Goal: Information Seeking & Learning: Learn about a topic

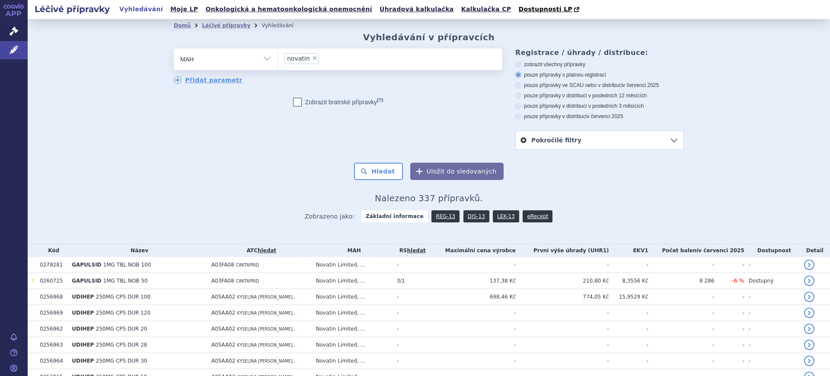
scroll to position [378, 0]
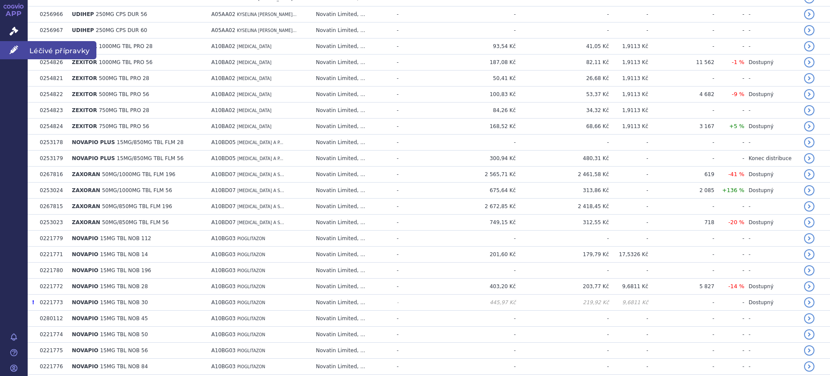
click at [14, 51] on icon at bounding box center [14, 49] width 9 height 9
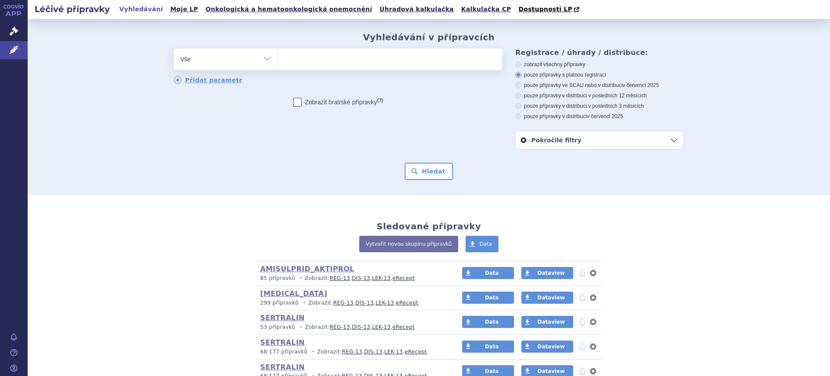
click at [184, 57] on select "Vše Přípravek/SUKL kód MAH VPOIS ATC/Aktivní látka Léková forma Síla" at bounding box center [226, 57] width 104 height 19
click at [230, 60] on select "Vše Přípravek/SUKL kód MAH VPOIS ATC/Aktivní látka Léková forma Síla" at bounding box center [226, 57] width 104 height 19
click at [263, 59] on select "Vše Přípravek/SUKL kód MAH VPOIS ATC/Aktivní látka Léková forma Síla" at bounding box center [226, 57] width 104 height 19
select select "filter-atc-group"
click at [174, 49] on select "Vše Přípravek/SUKL kód MAH VPOIS ATC/Aktivní látka Léková forma Síla" at bounding box center [226, 57] width 104 height 19
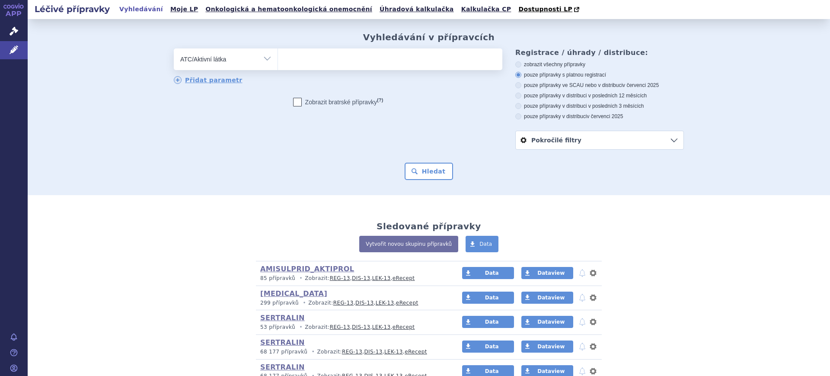
click at [324, 61] on ul at bounding box center [390, 57] width 224 height 18
click at [278, 61] on select at bounding box center [278, 59] width 0 height 22
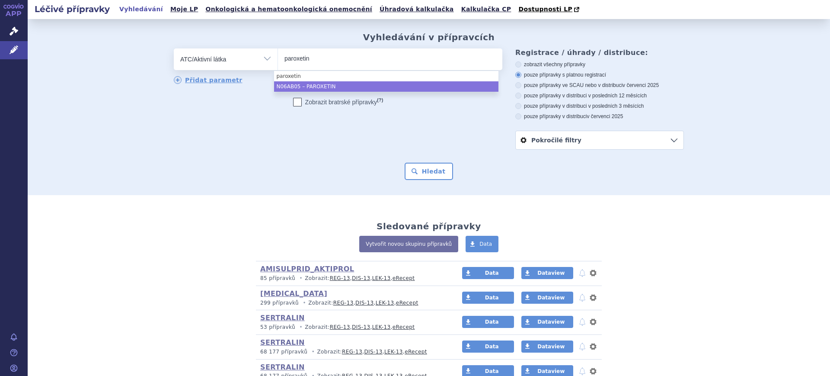
type input "paroxetin"
select select "N06AB05"
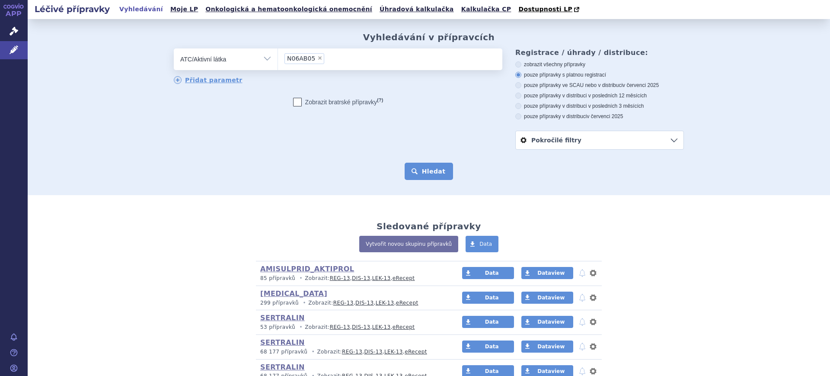
click at [412, 171] on button "Hledat" at bounding box center [429, 171] width 49 height 17
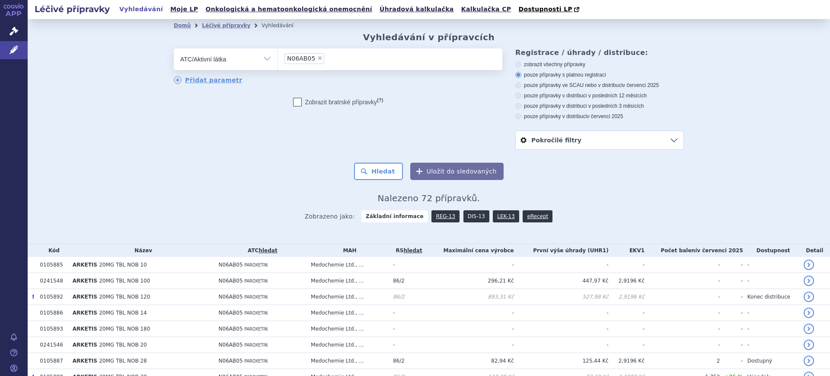
click at [463, 216] on link "DIS-13" at bounding box center [476, 216] width 26 height 12
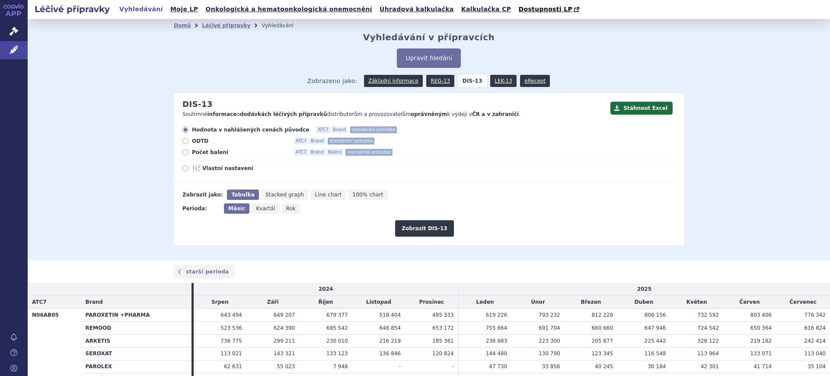
scroll to position [54, 0]
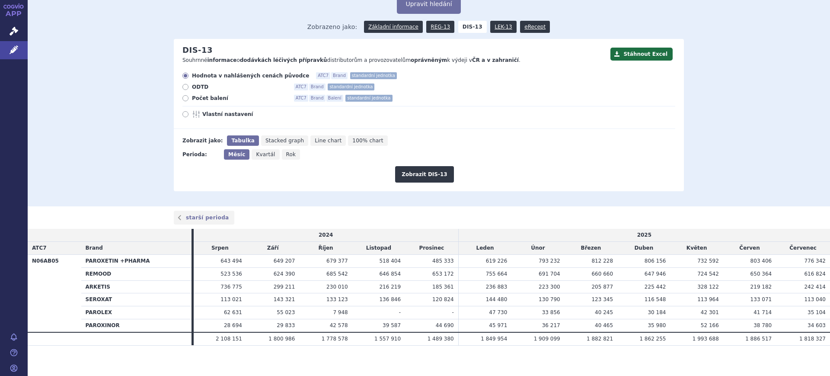
click at [200, 110] on div "Hodnota v nahlášených cenách původce ATC7 Brand standardní jednotka ODTD ATC7 B…" at bounding box center [425, 100] width 502 height 57
click at [198, 116] on icon at bounding box center [197, 114] width 10 height 7
click at [189, 116] on input "Vlastní nastavení" at bounding box center [186, 115] width 6 height 6
radio input "true"
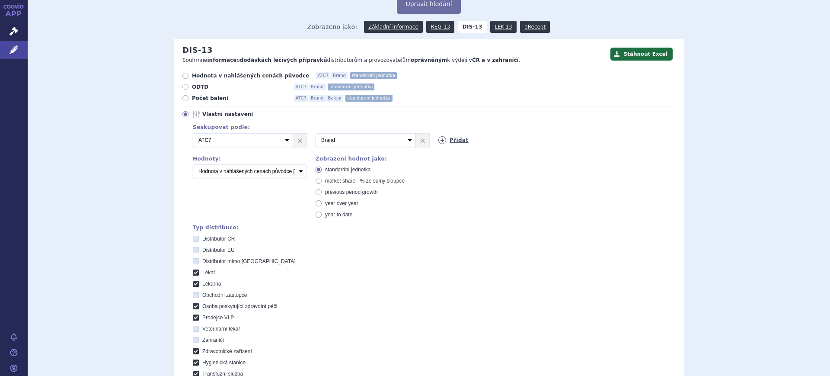
click at [442, 138] on icon at bounding box center [442, 140] width 8 height 8
drag, startPoint x: 442, startPoint y: 138, endPoint x: 446, endPoint y: 146, distance: 8.9
click at [442, 138] on select "Vyberte groupování ATC3 ATC5 ATC7 Brand Balení SÚKL kód MAH VPOIS Referenční sk…" at bounding box center [488, 140] width 100 height 14
select select "mah"
click at [438, 134] on select "Vyberte groupování ATC3 ATC5 ATC7 Brand Balení SÚKL kód MAH VPOIS Referenční sk…" at bounding box center [488, 140] width 100 height 14
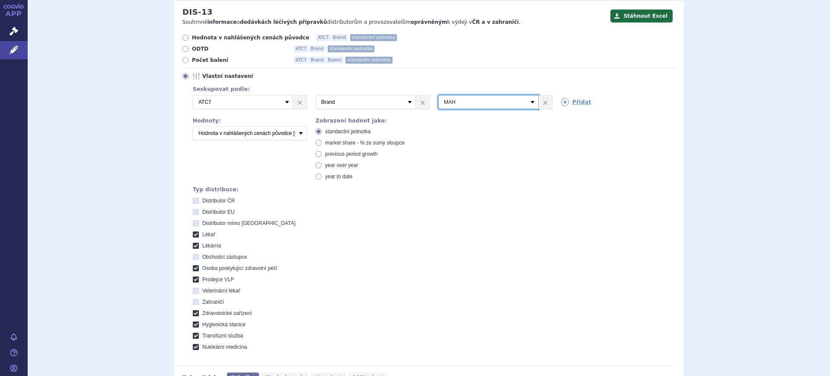
scroll to position [270, 0]
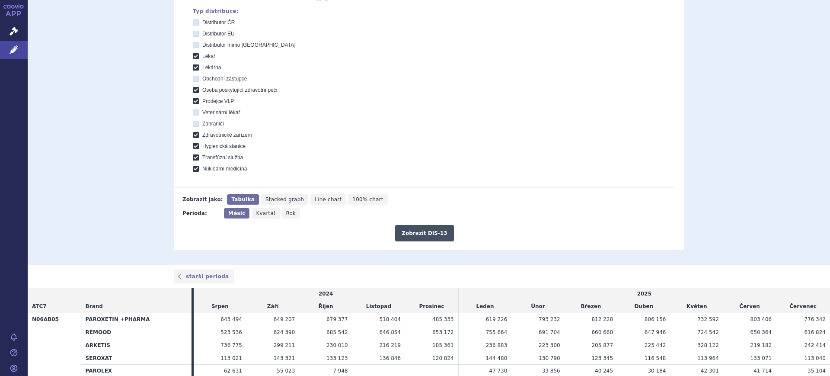
click at [409, 233] on button "Zobrazit DIS-13" at bounding box center [424, 233] width 58 height 16
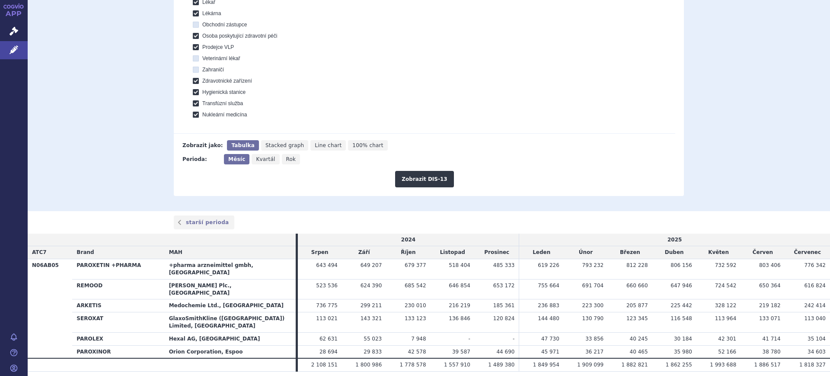
scroll to position [333, 0]
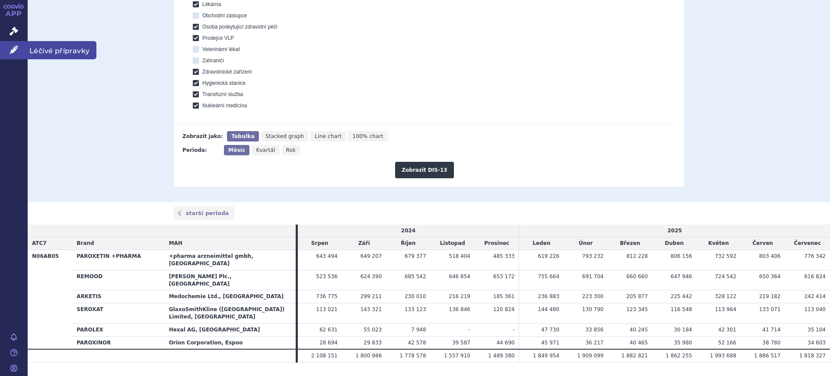
click at [22, 55] on link "Léčivé přípravky" at bounding box center [14, 50] width 28 height 18
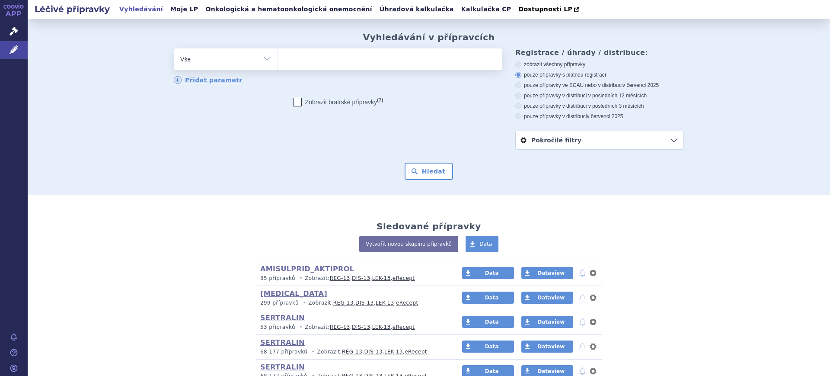
click at [206, 55] on select "Vše Přípravek/SUKL kód MAH VPOIS ATC/Aktivní látka Léková forma Síla" at bounding box center [226, 57] width 104 height 19
click at [241, 62] on select "Vše Přípravek/SUKL kód MAH VPOIS ATC/Aktivní látka Léková forma Síla" at bounding box center [226, 57] width 104 height 19
click at [234, 58] on select "Vše Přípravek/SUKL kód MAH VPOIS ATC/Aktivní látka Léková forma Síla" at bounding box center [226, 57] width 104 height 19
select select "filter-atc-group"
click at [174, 49] on select "Vše Přípravek/SUKL kód MAH VPOIS ATC/Aktivní látka Léková forma Síla" at bounding box center [226, 57] width 104 height 19
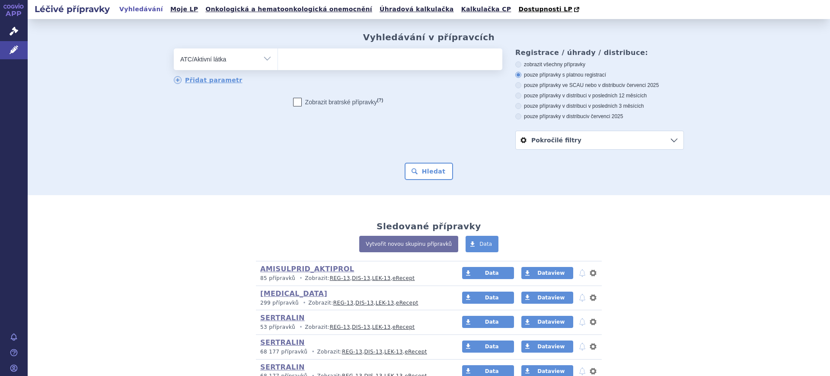
click at [367, 47] on div "Vyhledávání v přípravcích odstranit Vše Přípravek/SUKL kód MAH VPOIS" at bounding box center [429, 106] width 545 height 148
click at [361, 58] on ul at bounding box center [390, 57] width 224 height 18
click at [278, 58] on select at bounding box center [278, 59] width 0 height 22
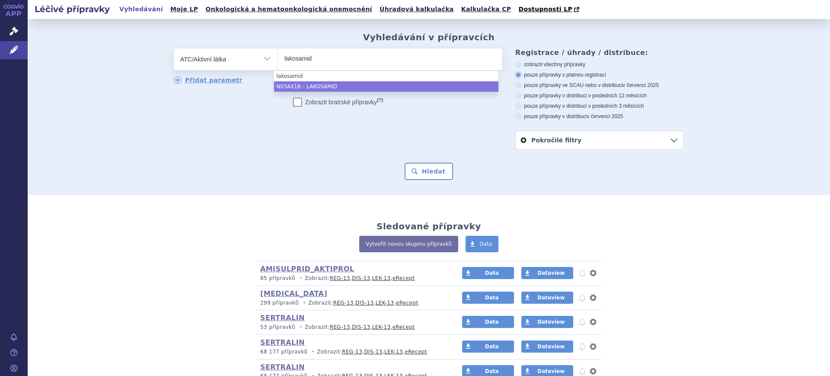
type input "lakosamid"
select select "N03AX18"
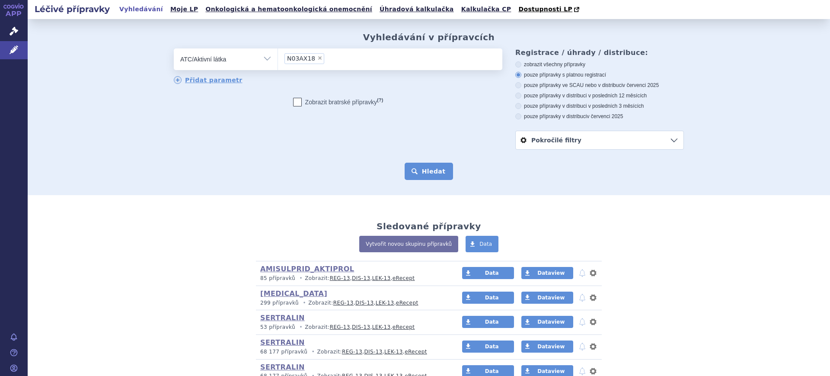
click at [414, 178] on button "Hledat" at bounding box center [429, 171] width 49 height 17
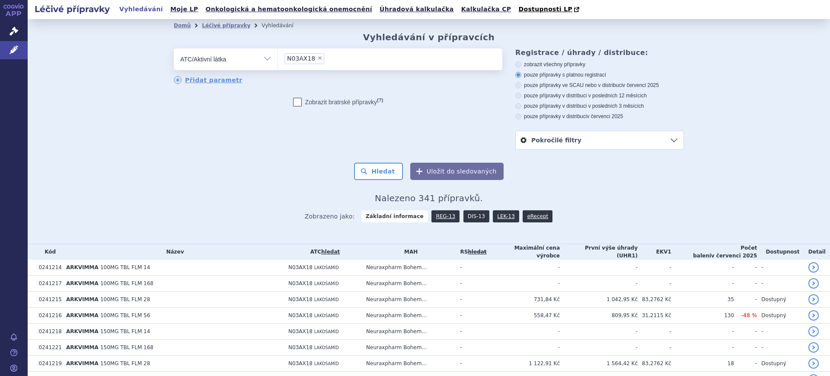
click at [473, 219] on link "DIS-13" at bounding box center [476, 216] width 26 height 12
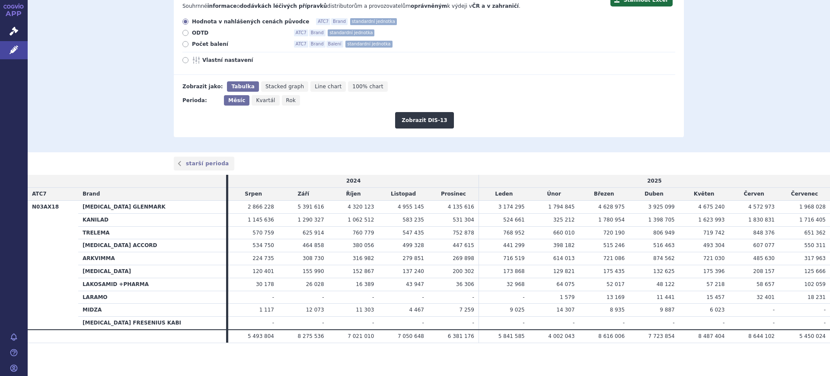
scroll to position [54, 0]
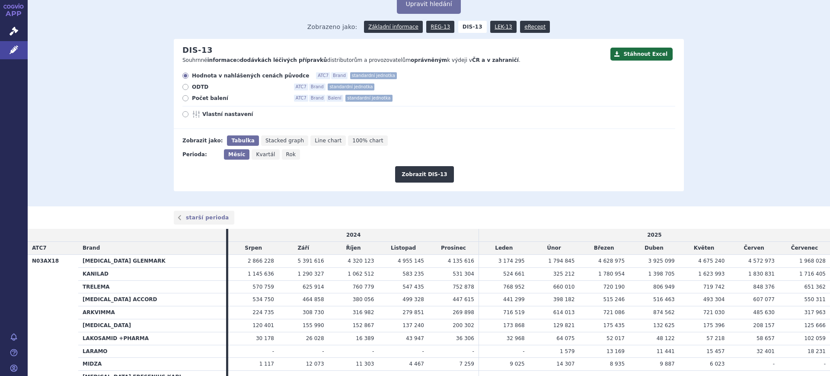
click at [231, 110] on div "Hodnota v nahlášených cenách původce ATC7 Brand standardní jednotka ODTD ATC7 B…" at bounding box center [425, 100] width 502 height 57
click at [230, 112] on span "Vlastní nastavení" at bounding box center [249, 114] width 95 height 7
click at [189, 112] on input "Vlastní nastavení" at bounding box center [186, 115] width 6 height 6
radio input "true"
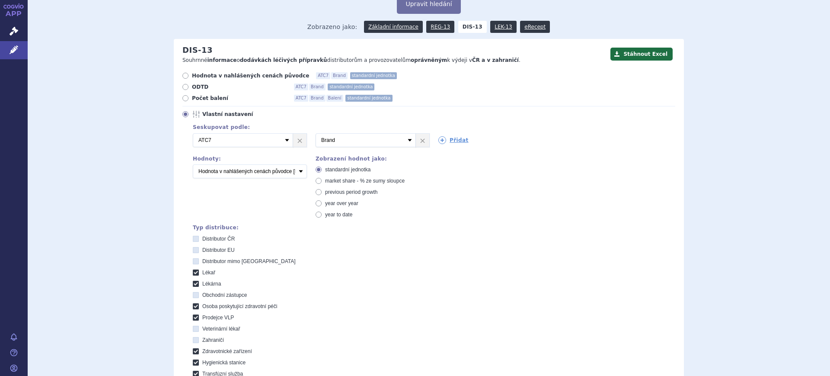
click at [433, 144] on div "Přidat" at bounding box center [491, 138] width 123 height 11
click at [445, 141] on link "Přidat" at bounding box center [453, 140] width 30 height 8
click at [445, 143] on select "Vyberte groupování ATC3 ATC5 ATC7 Brand Balení SÚKL kód MAH VPOIS Referenční sk…" at bounding box center [488, 140] width 100 height 14
select select "mah"
click at [438, 134] on select "Vyberte groupování ATC3 ATC5 ATC7 Brand Balení SÚKL kód MAH VPOIS Referenční sk…" at bounding box center [488, 140] width 100 height 14
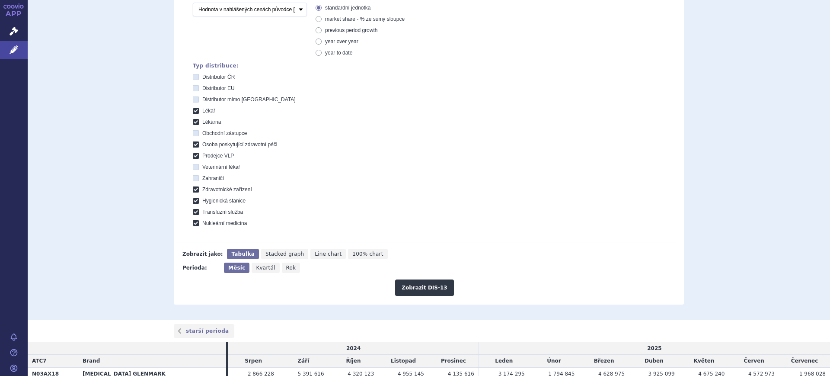
scroll to position [216, 0]
click at [429, 291] on button "Zobrazit DIS-13" at bounding box center [424, 287] width 58 height 16
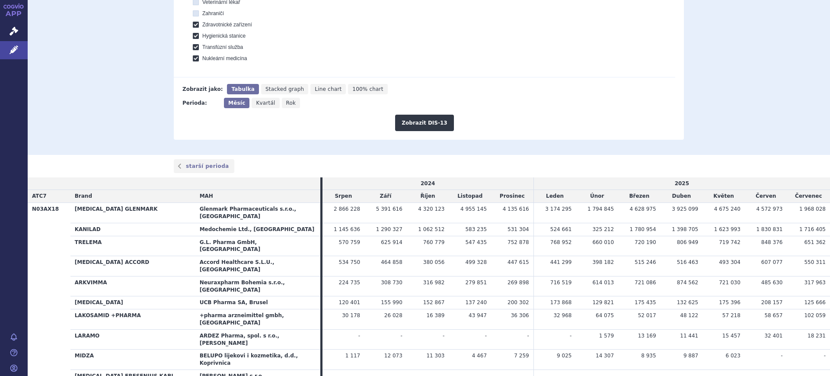
scroll to position [385, 0]
